Goal: Information Seeking & Learning: Learn about a topic

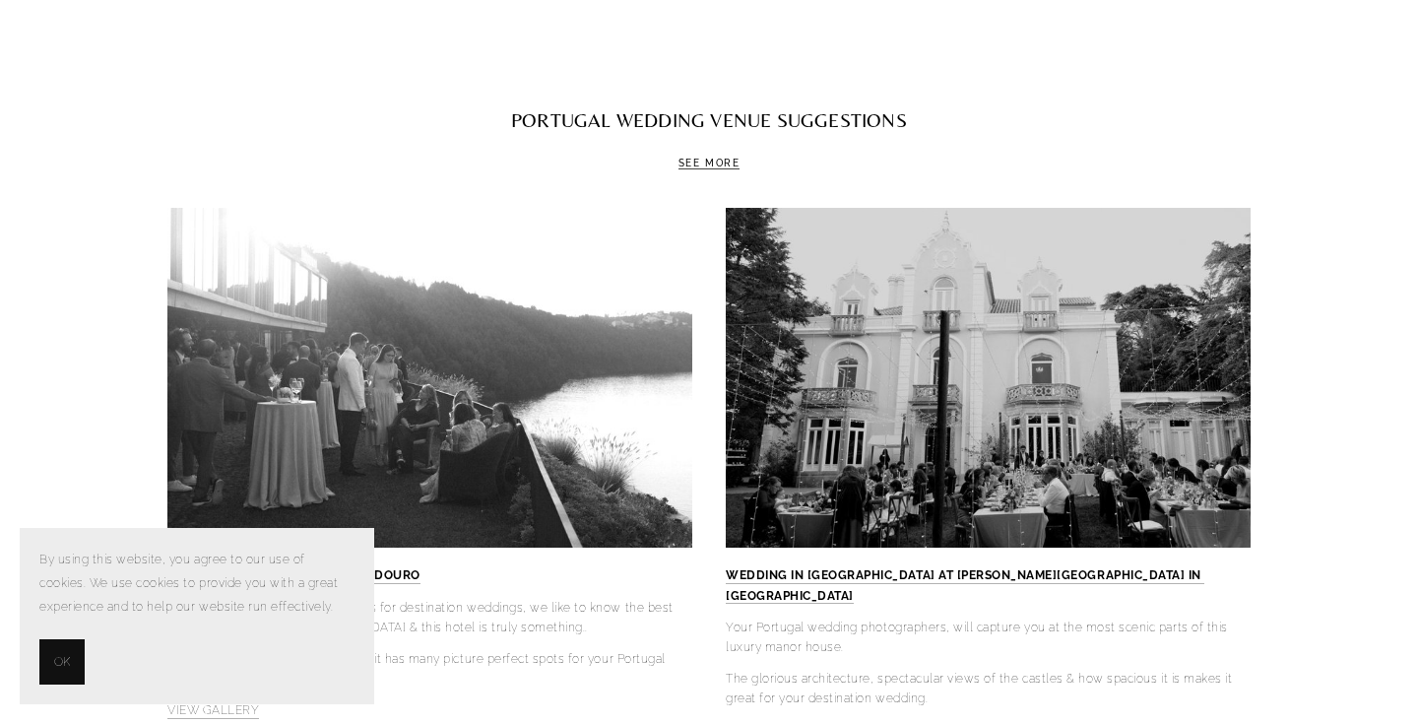
scroll to position [5965, 0]
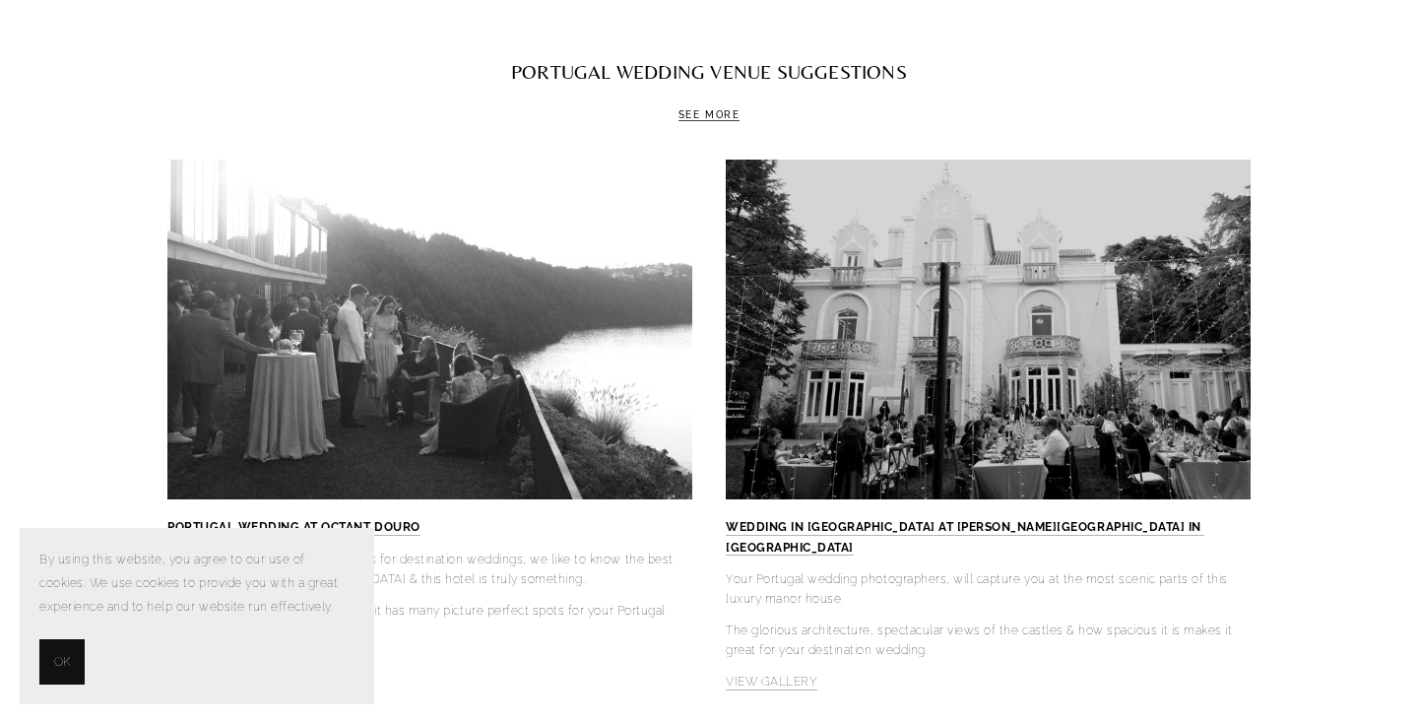
click at [57, 683] on button "OK" at bounding box center [61, 661] width 45 height 45
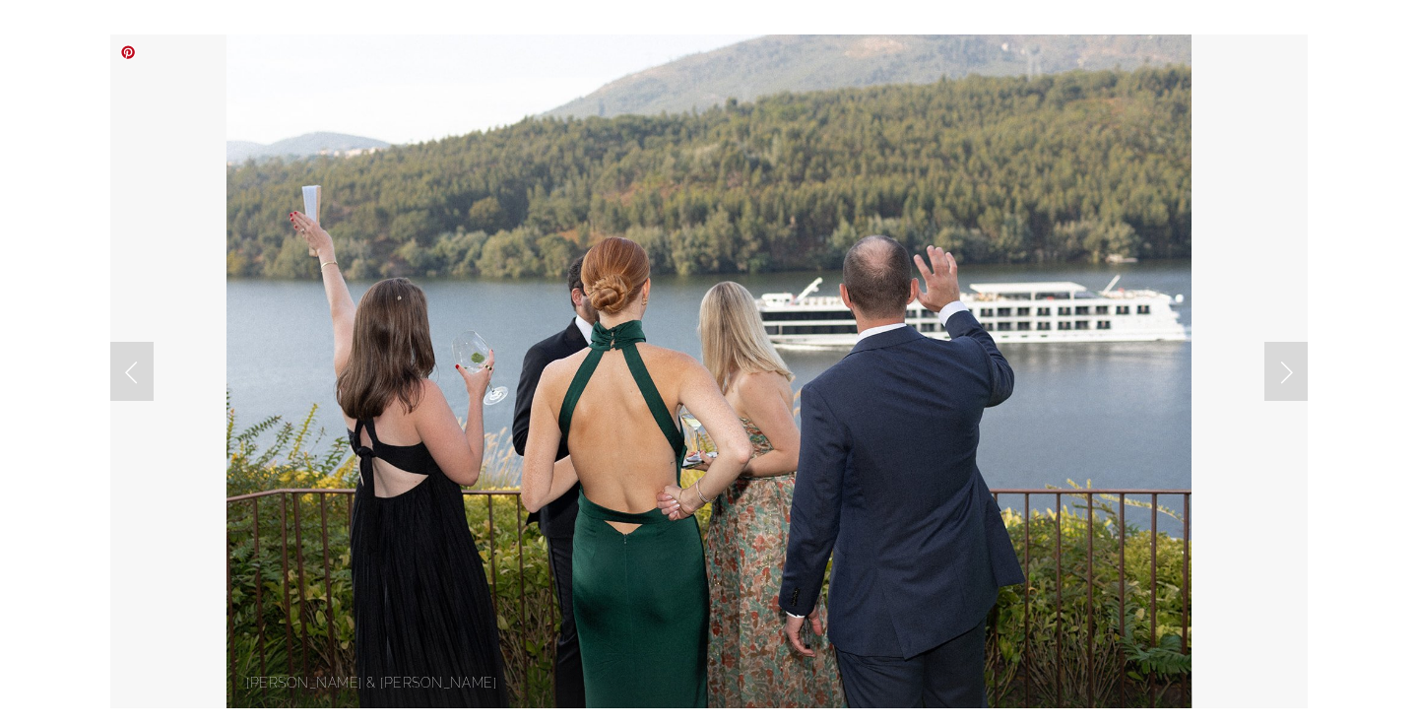
scroll to position [147, 0]
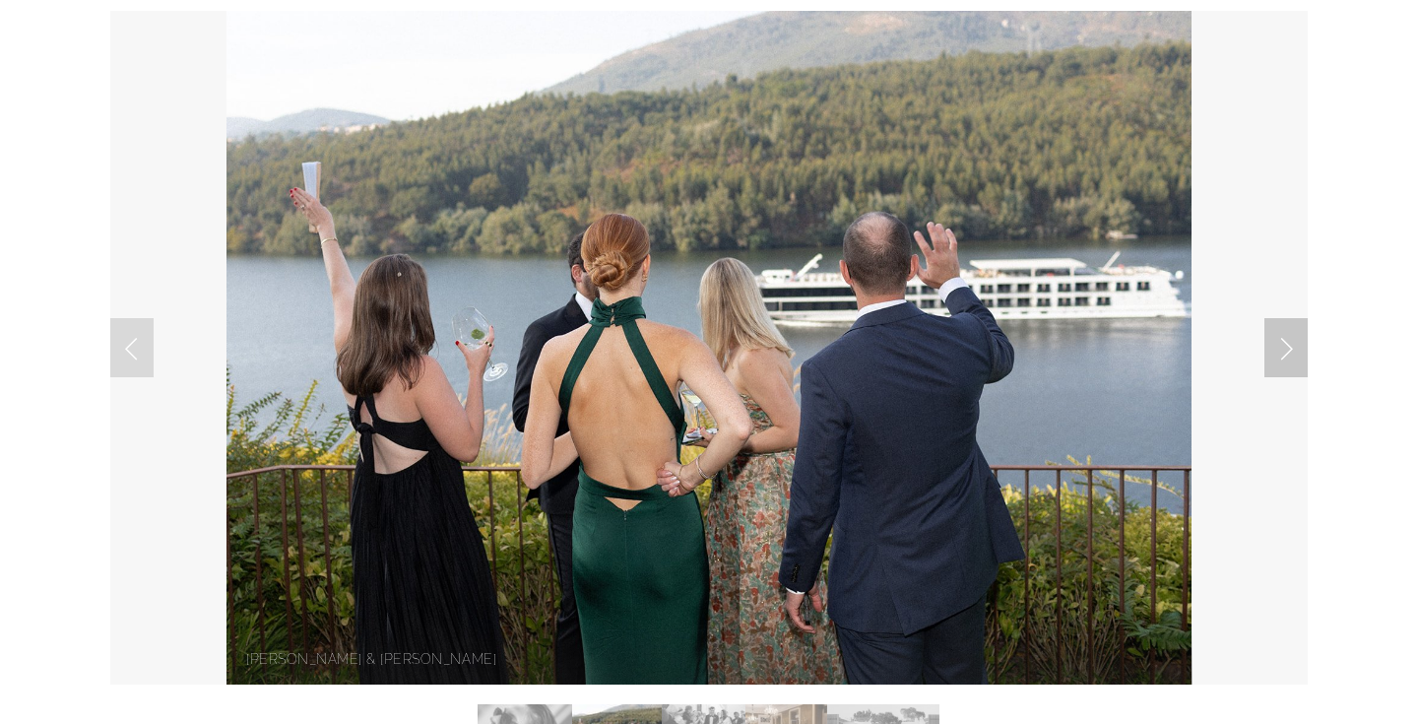
click at [1275, 344] on link "Next Slide" at bounding box center [1285, 347] width 43 height 59
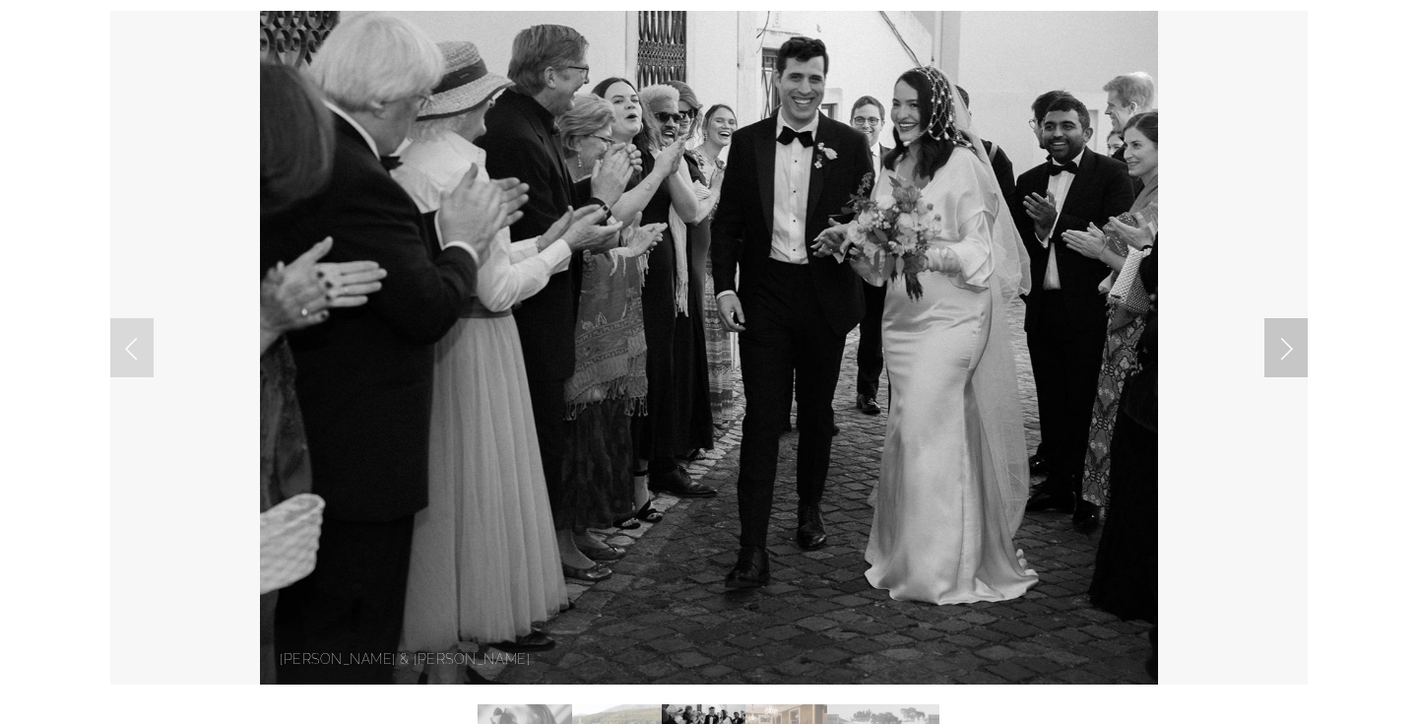
click at [1275, 344] on link "Next Slide" at bounding box center [1285, 347] width 43 height 59
click at [1287, 347] on link "Next Slide" at bounding box center [1285, 347] width 43 height 59
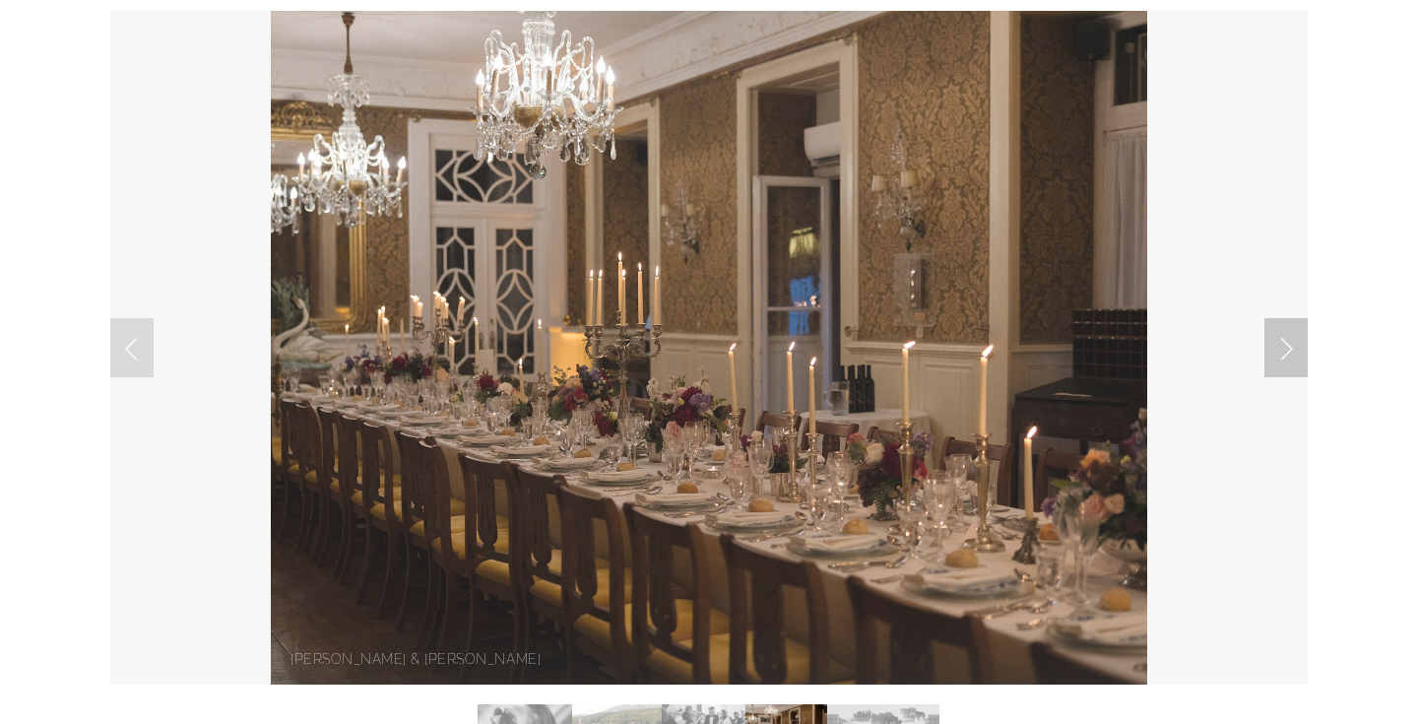
click at [1287, 347] on link "Next Slide" at bounding box center [1285, 347] width 43 height 59
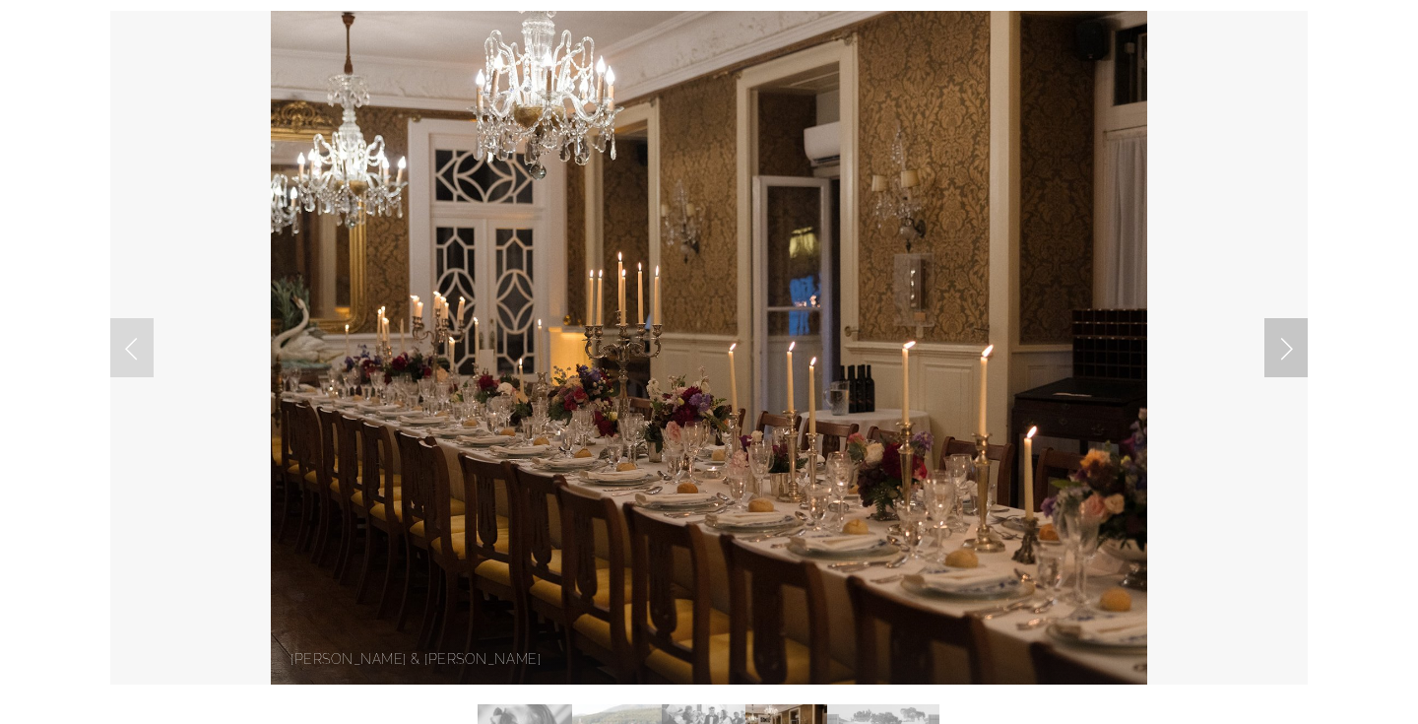
click at [1287, 347] on link "Next Slide" at bounding box center [1285, 347] width 43 height 59
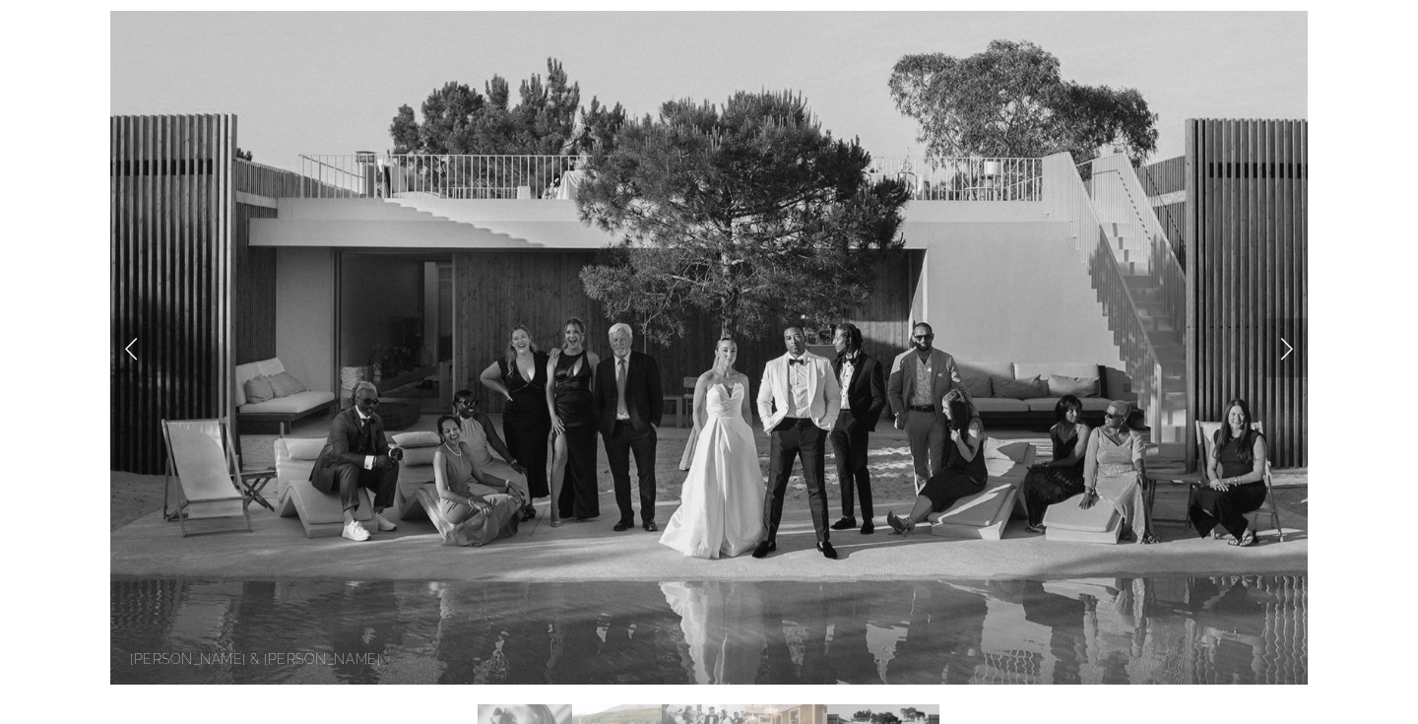
click at [1287, 347] on link "Next Slide" at bounding box center [1285, 347] width 43 height 59
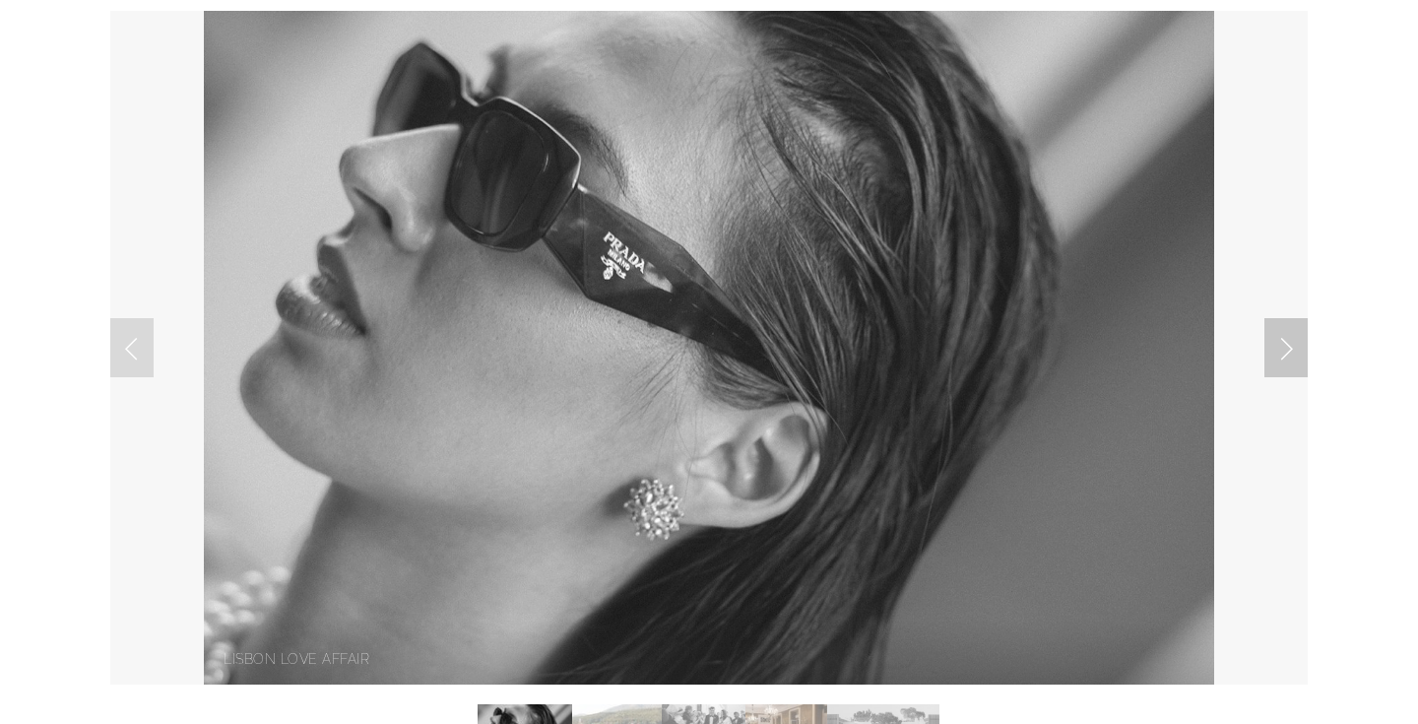
click at [1287, 347] on link "Next Slide" at bounding box center [1285, 347] width 43 height 59
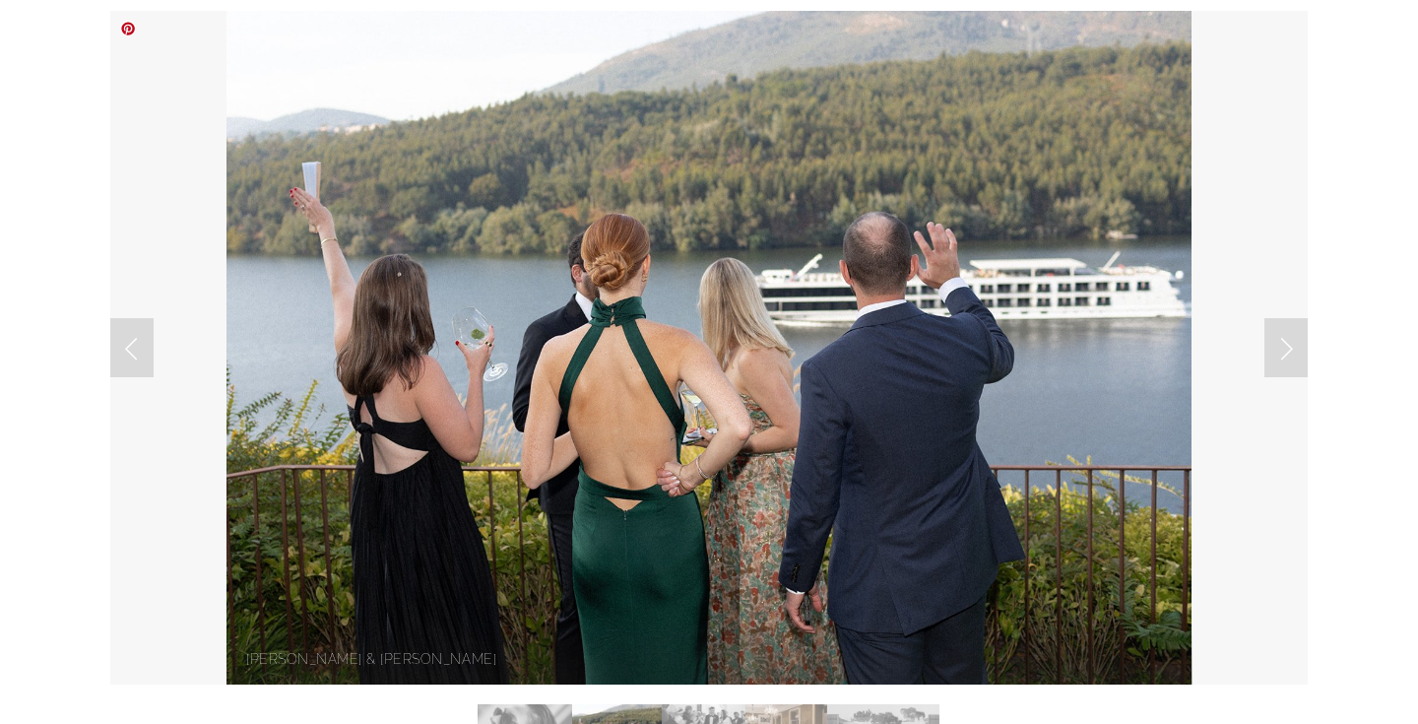
scroll to position [0, 0]
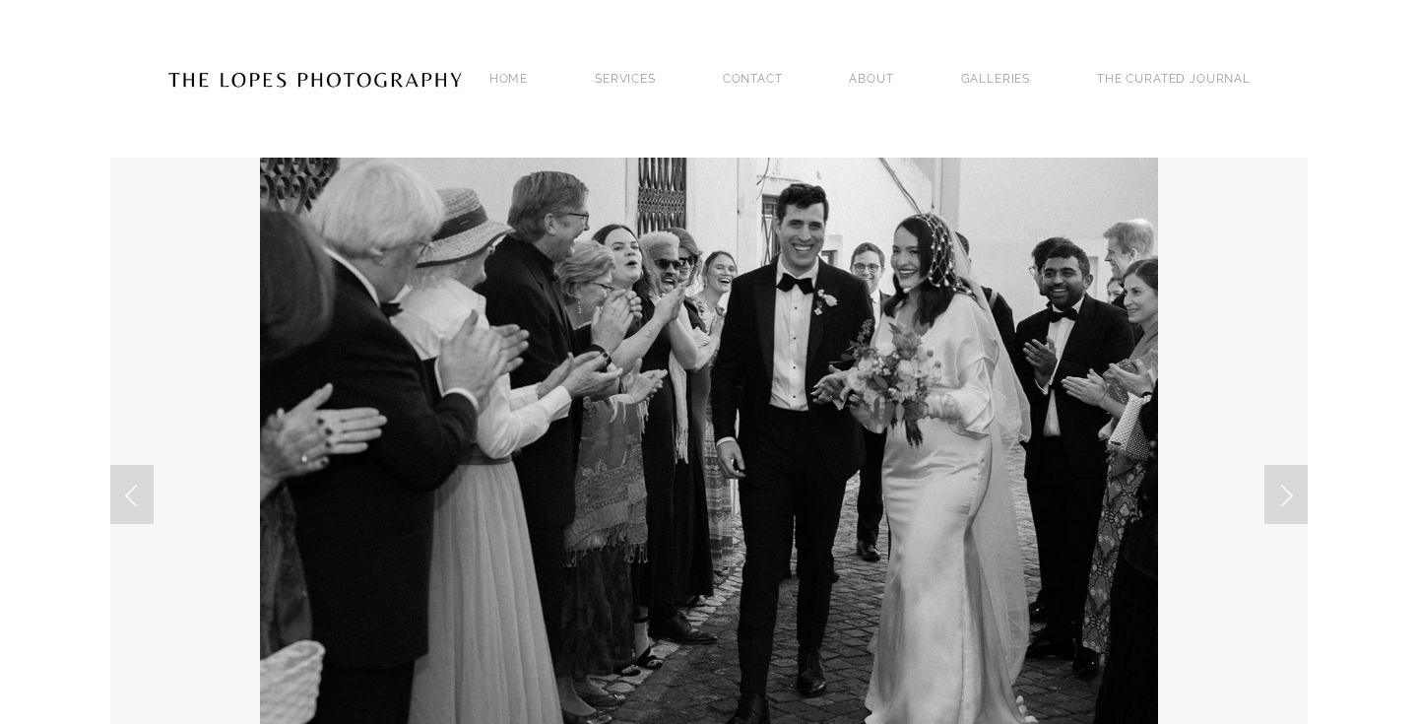
click at [1046, 75] on div "Home SERVICES PHOTOGRAPHY PHOTOGRAPHY Contact ABOUT GALLERIES THE CURATED JOURN…" at bounding box center [870, 78] width 828 height 27
click at [1009, 77] on link "GALLERIES" at bounding box center [996, 78] width 70 height 27
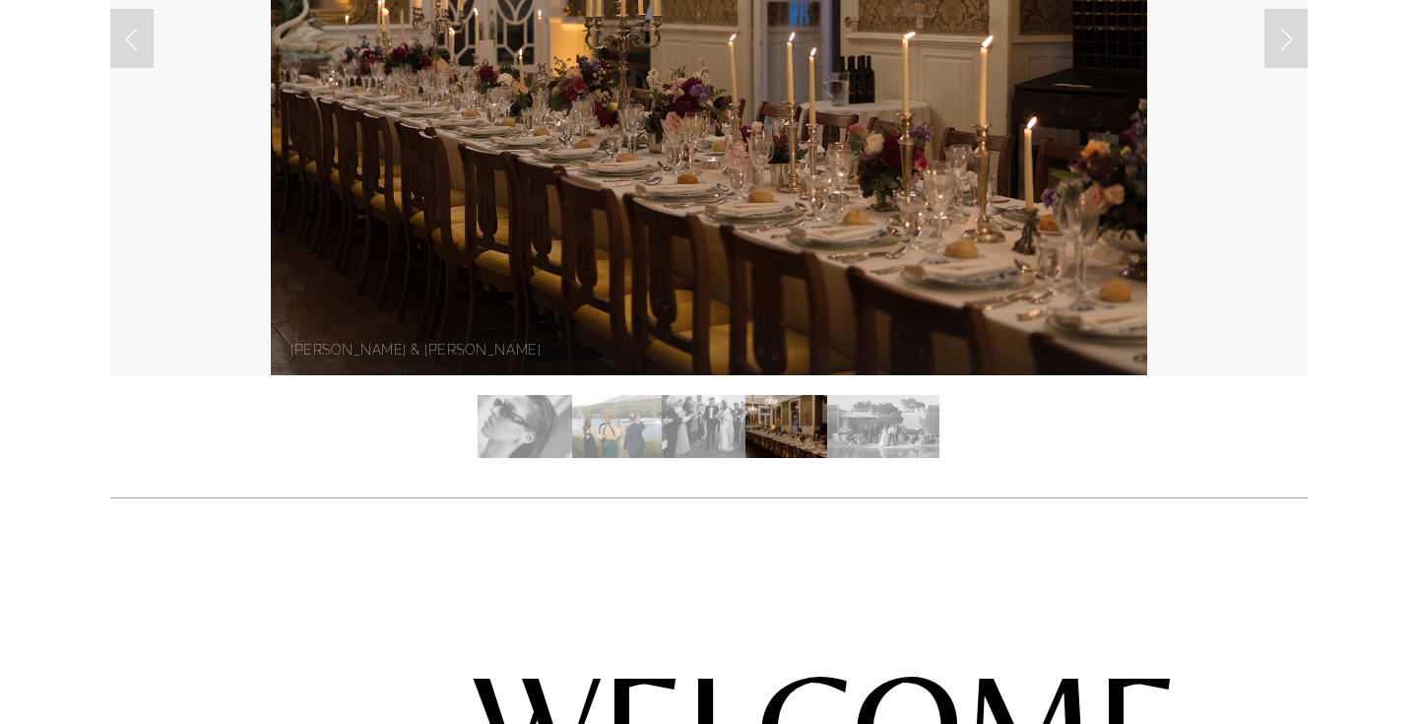
scroll to position [695, 0]
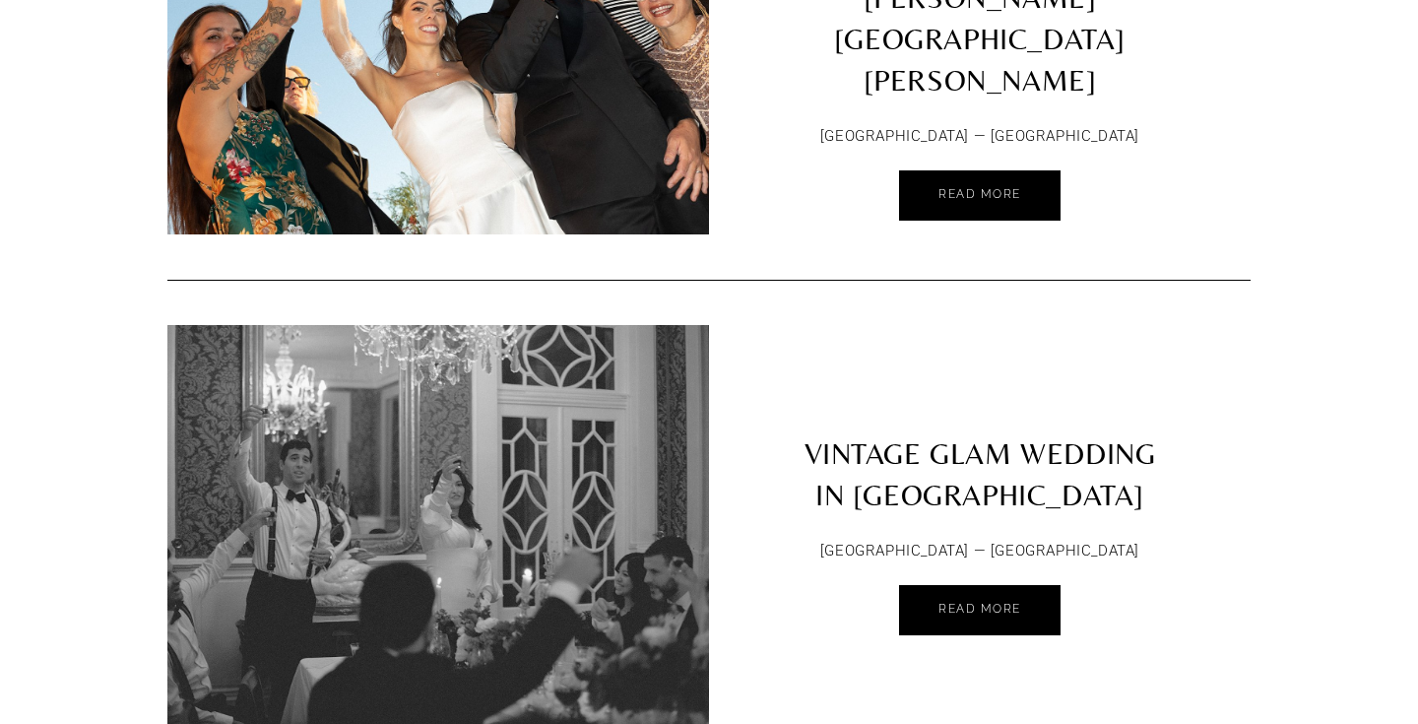
scroll to position [752, 0]
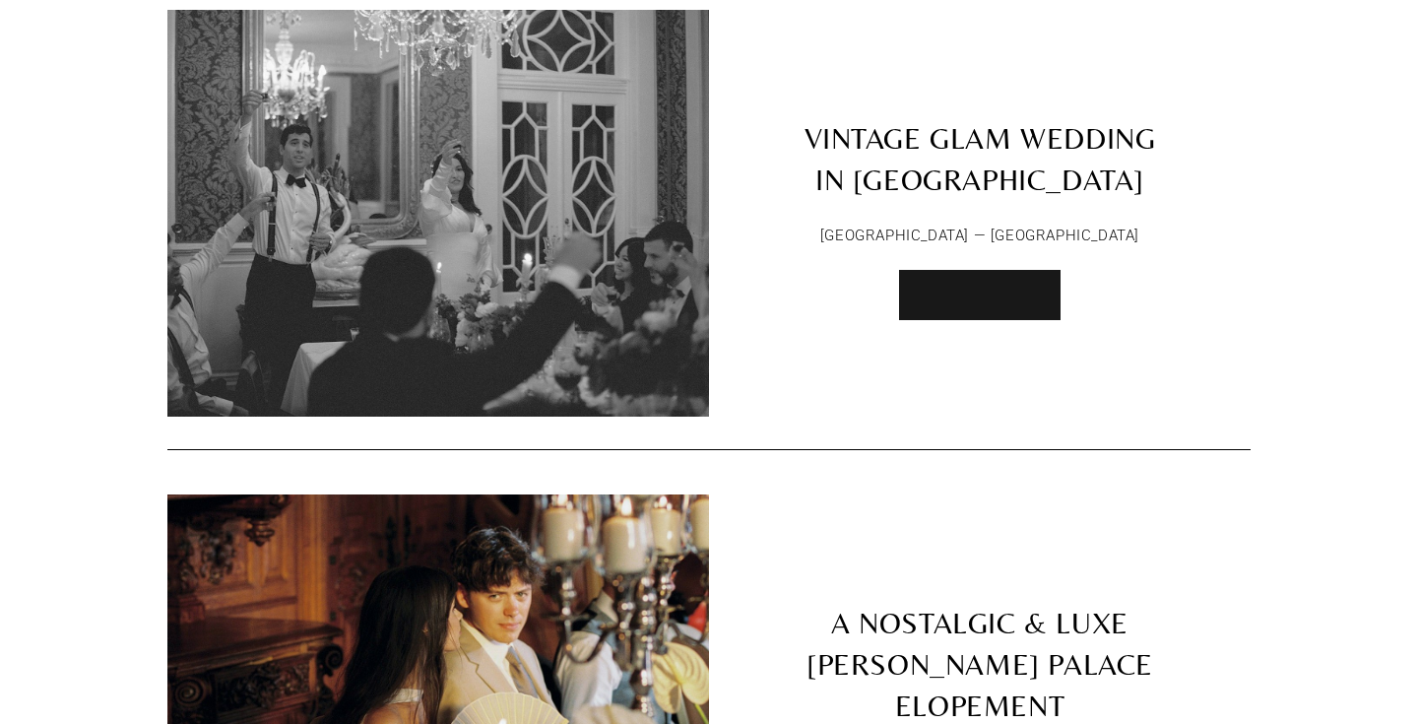
click at [997, 287] on span "Read More" at bounding box center [979, 294] width 83 height 14
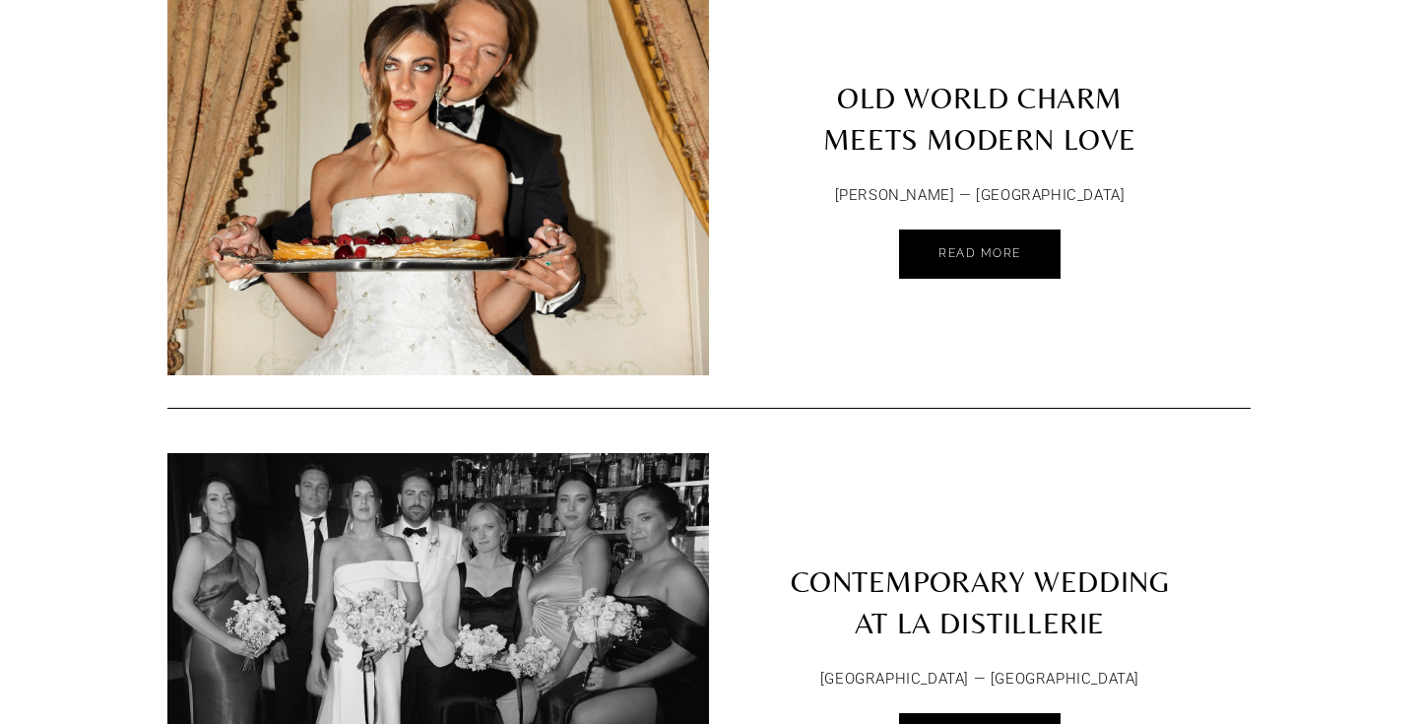
scroll to position [2350, 0]
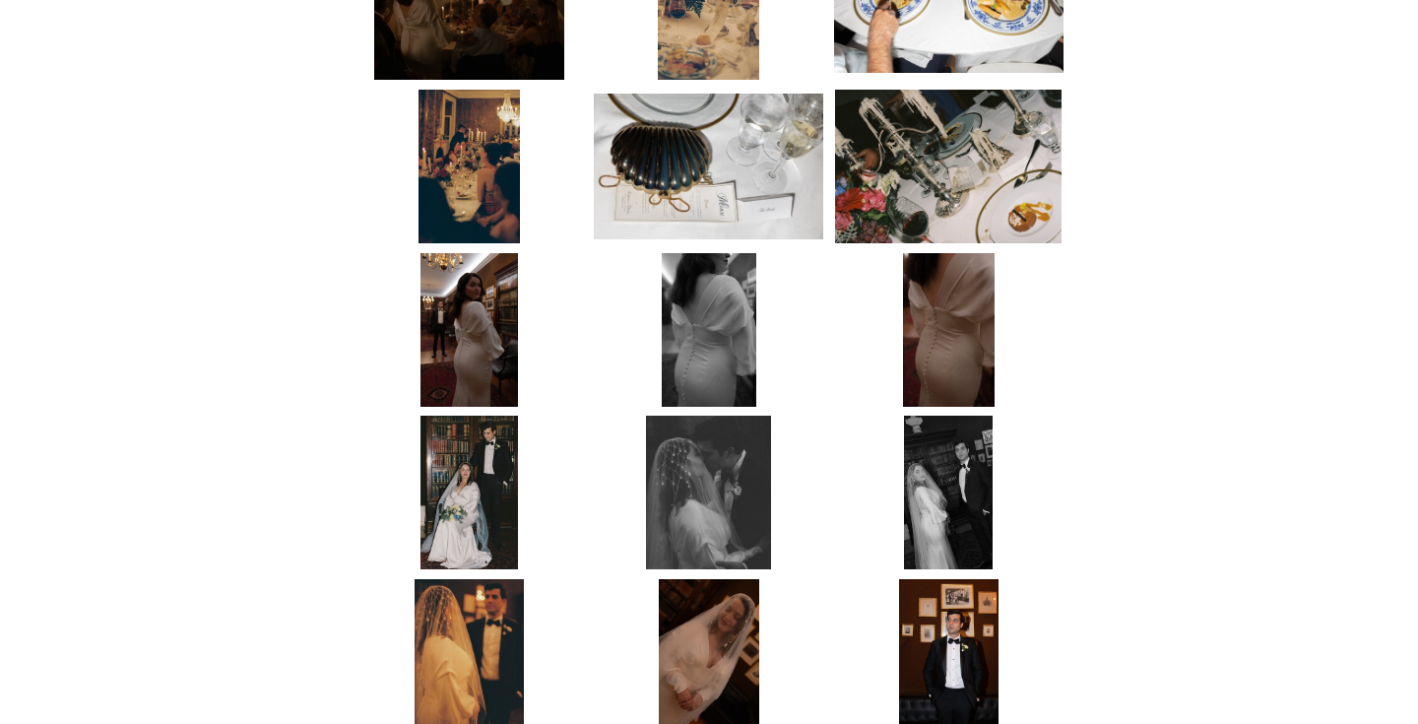
scroll to position [6937, 0]
